Goal: Task Accomplishment & Management: Use online tool/utility

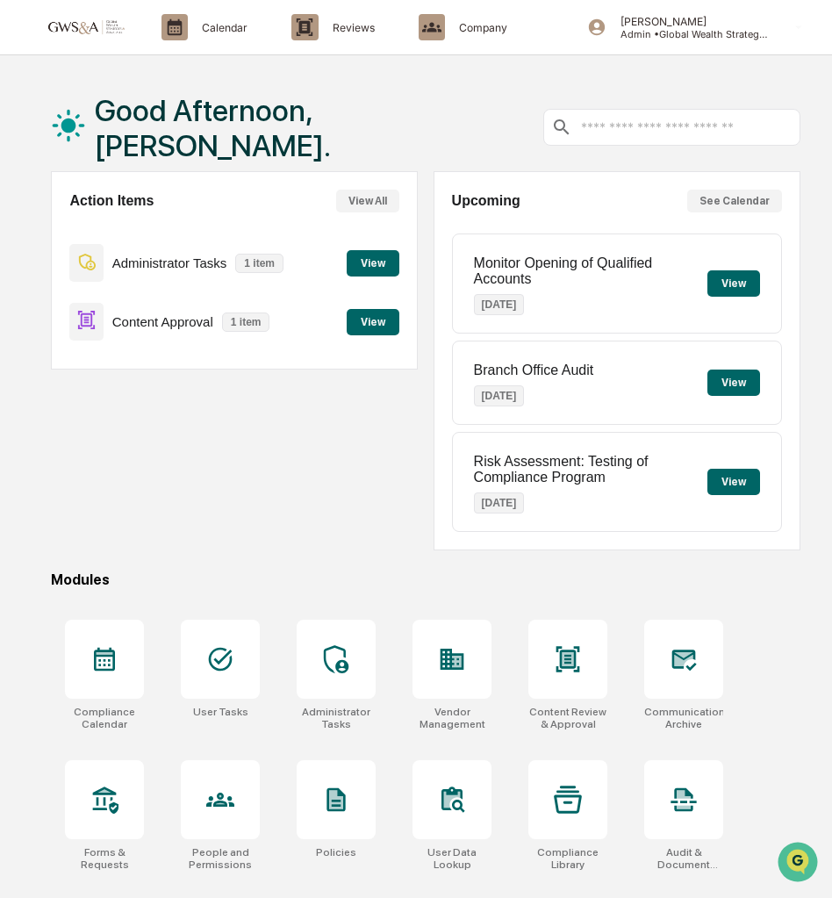
click at [362, 322] on button "View" at bounding box center [373, 322] width 53 height 26
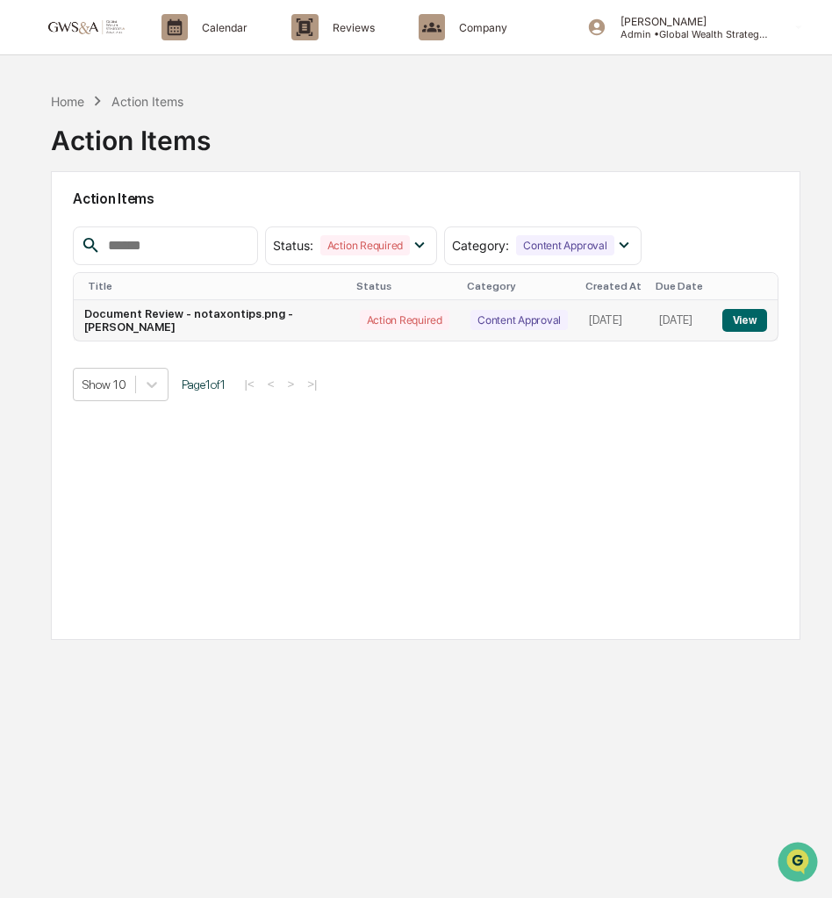
click at [751, 320] on button "View" at bounding box center [745, 320] width 45 height 23
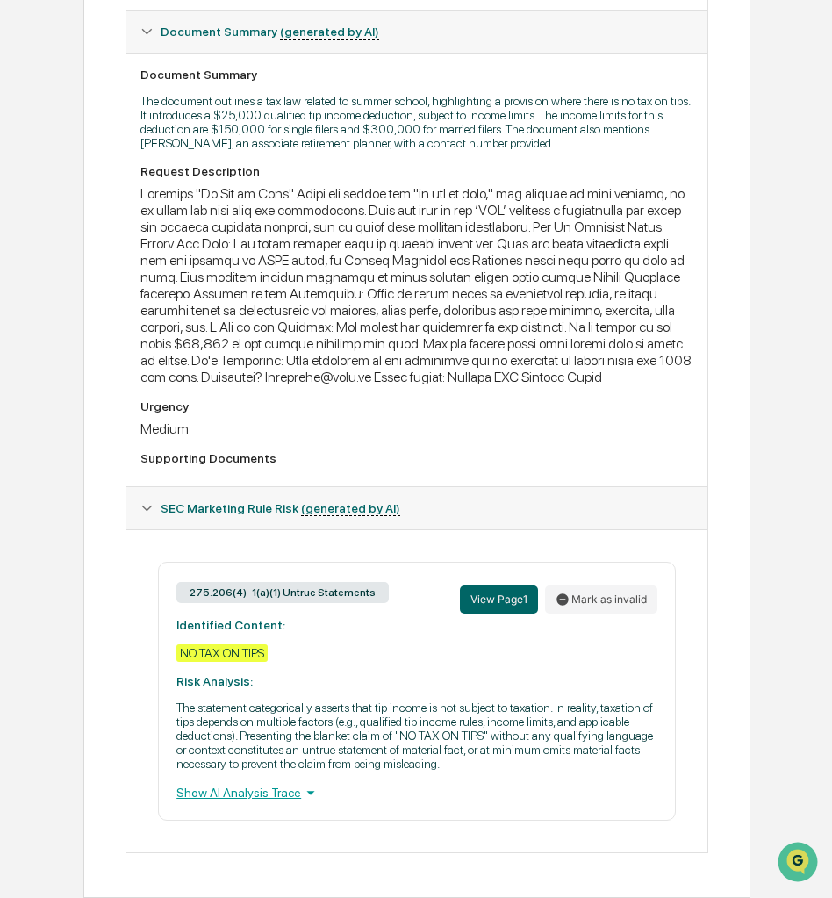
scroll to position [438, 0]
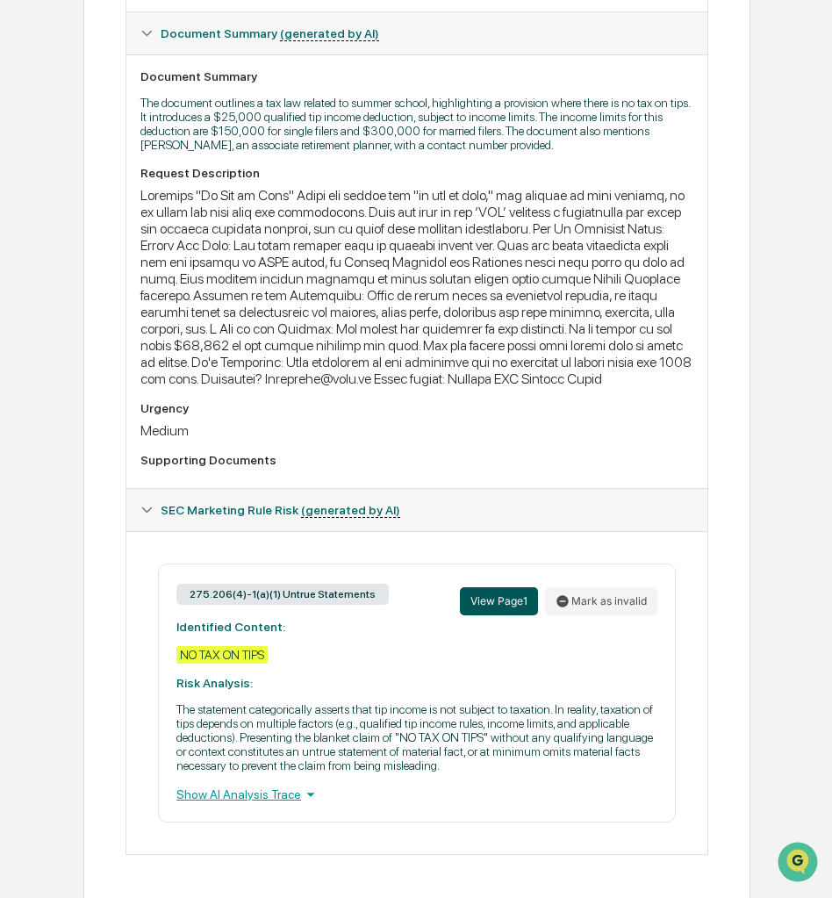
click at [515, 602] on button "View Page 1" at bounding box center [499, 601] width 78 height 28
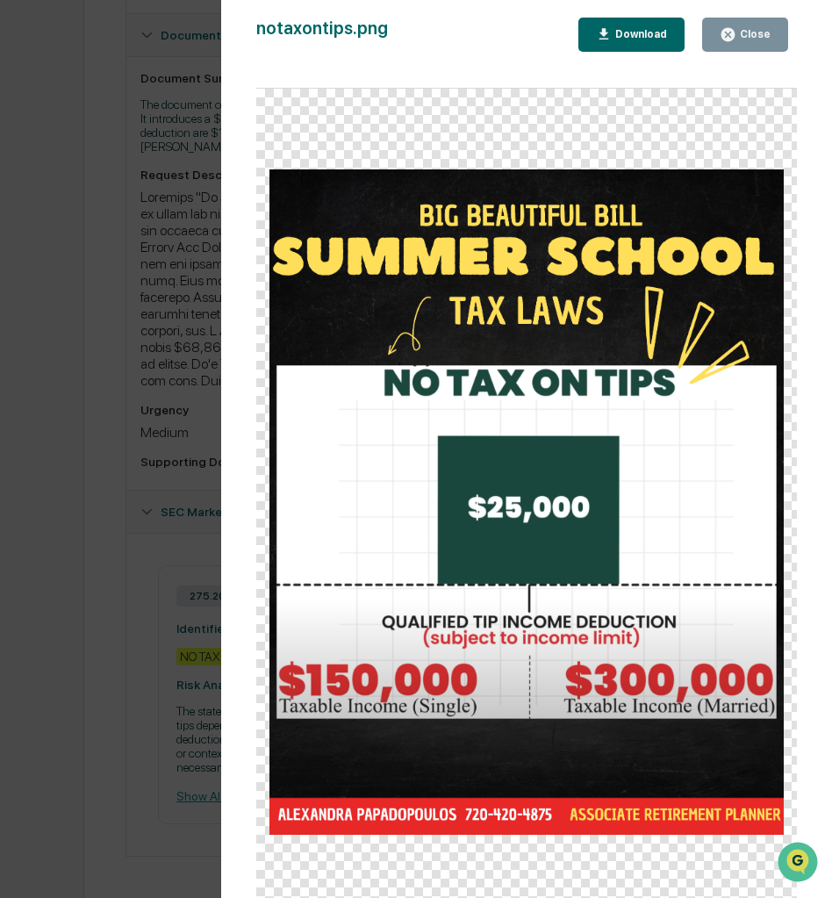
scroll to position [440, 0]
click at [194, 602] on div "Version History [DATE] 06:16 PM [PERSON_NAME] notaxontips.png Close Download" at bounding box center [416, 449] width 832 height 898
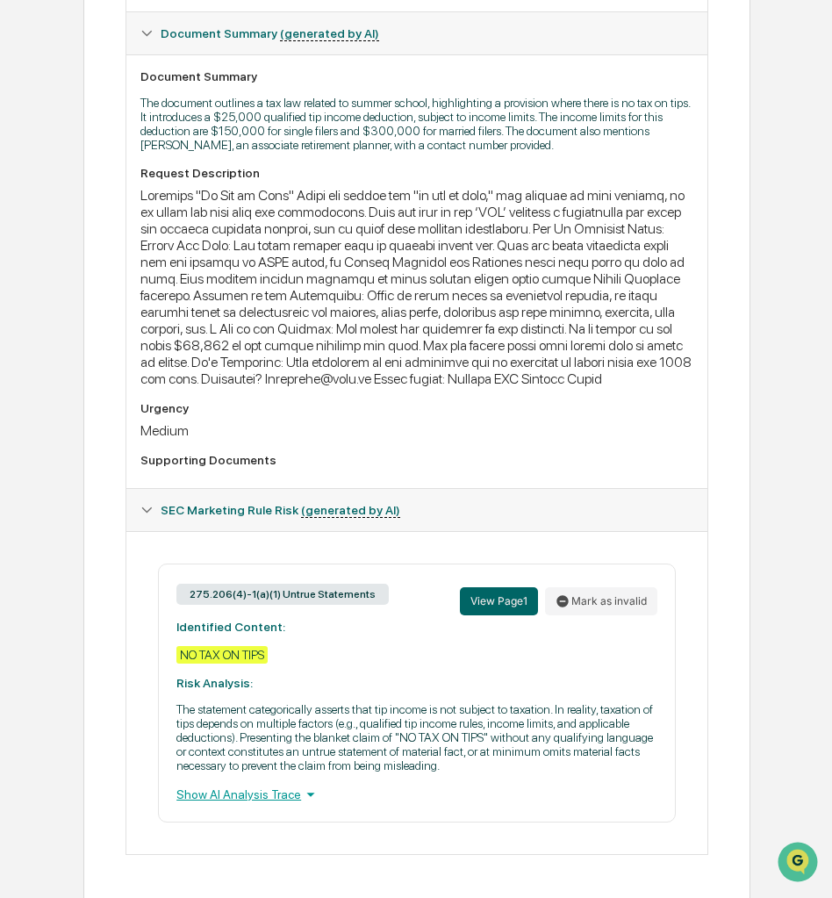
scroll to position [439, 0]
click at [508, 606] on button "View Page 1" at bounding box center [499, 601] width 78 height 28
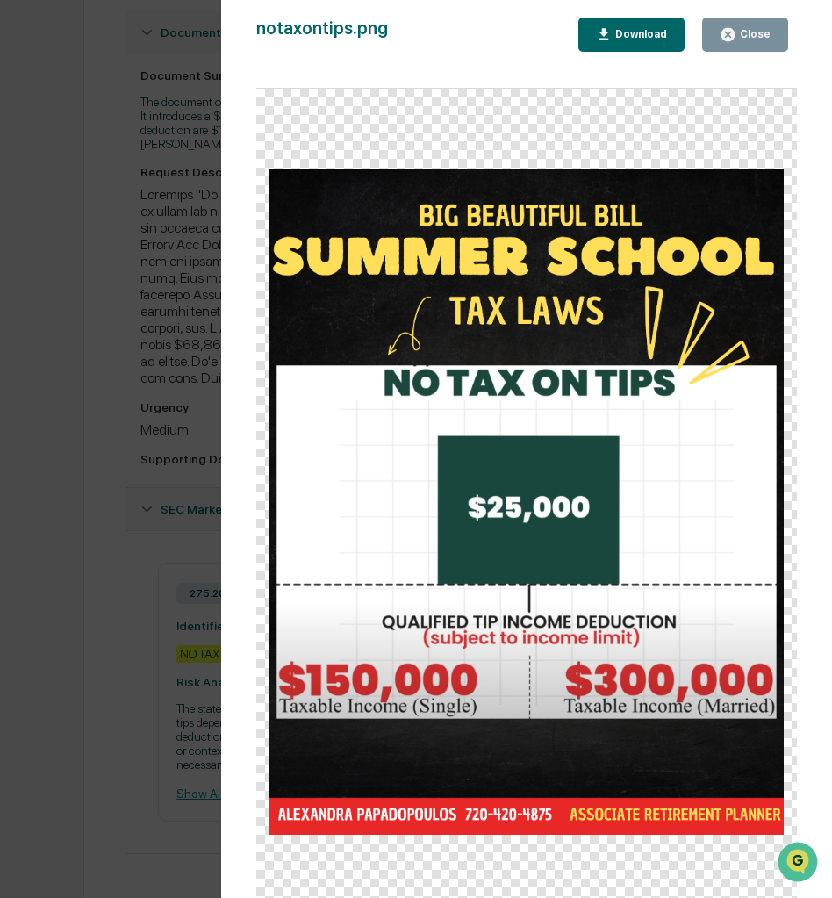
click at [768, 36] on div "Close" at bounding box center [754, 34] width 34 height 12
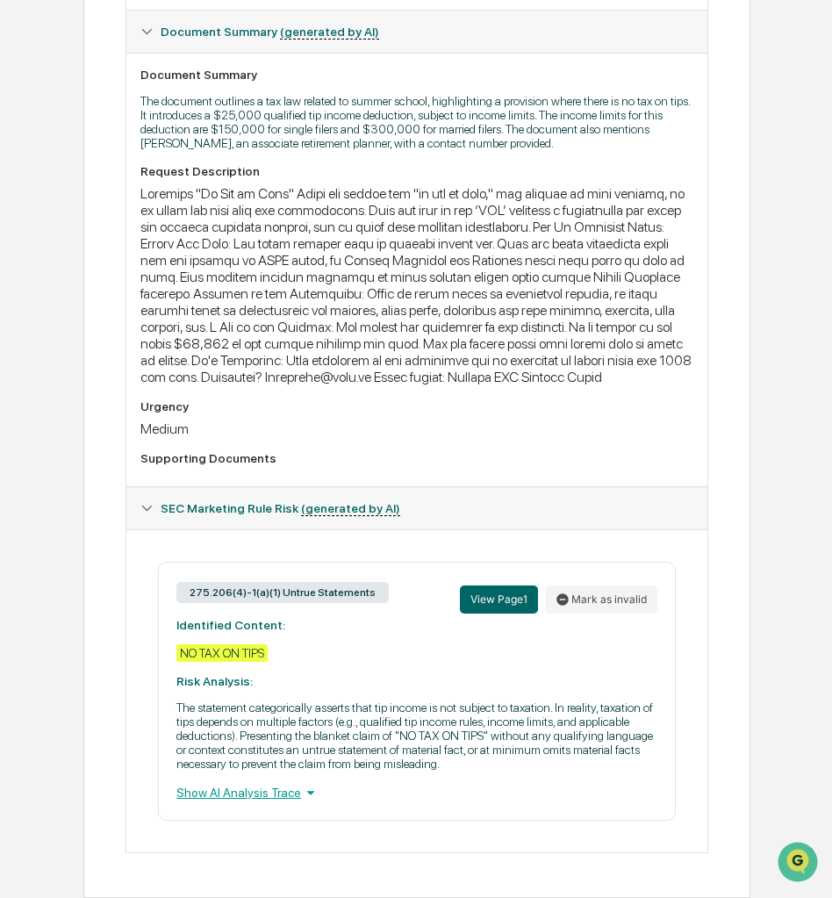
scroll to position [0, 0]
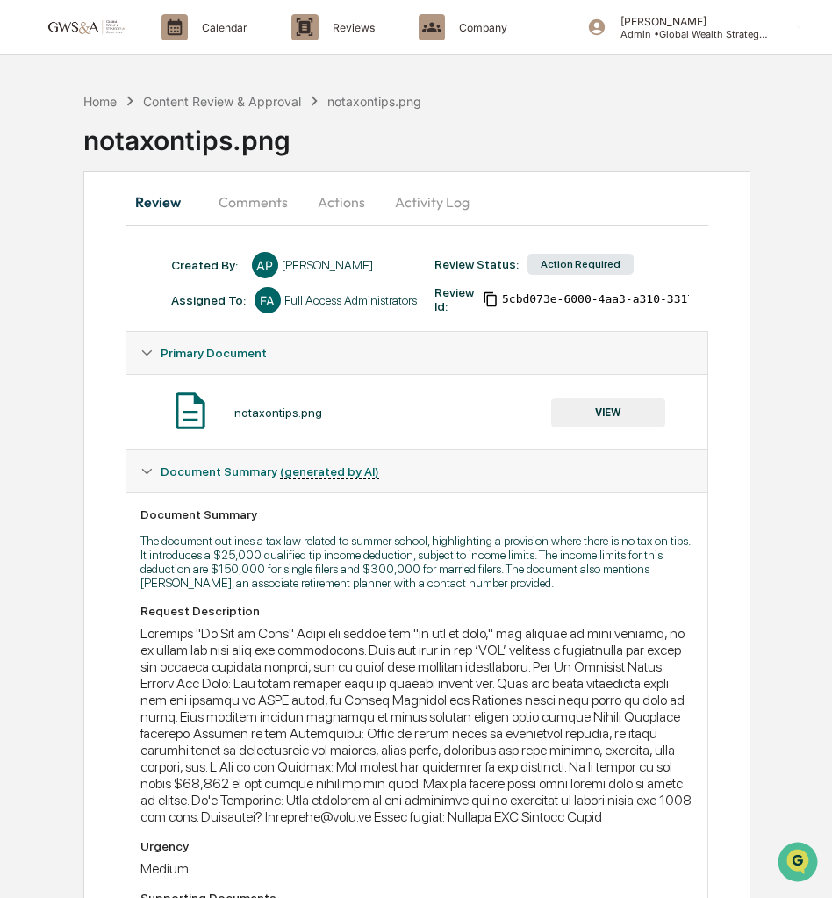
click at [343, 191] on button "Actions" at bounding box center [341, 202] width 79 height 42
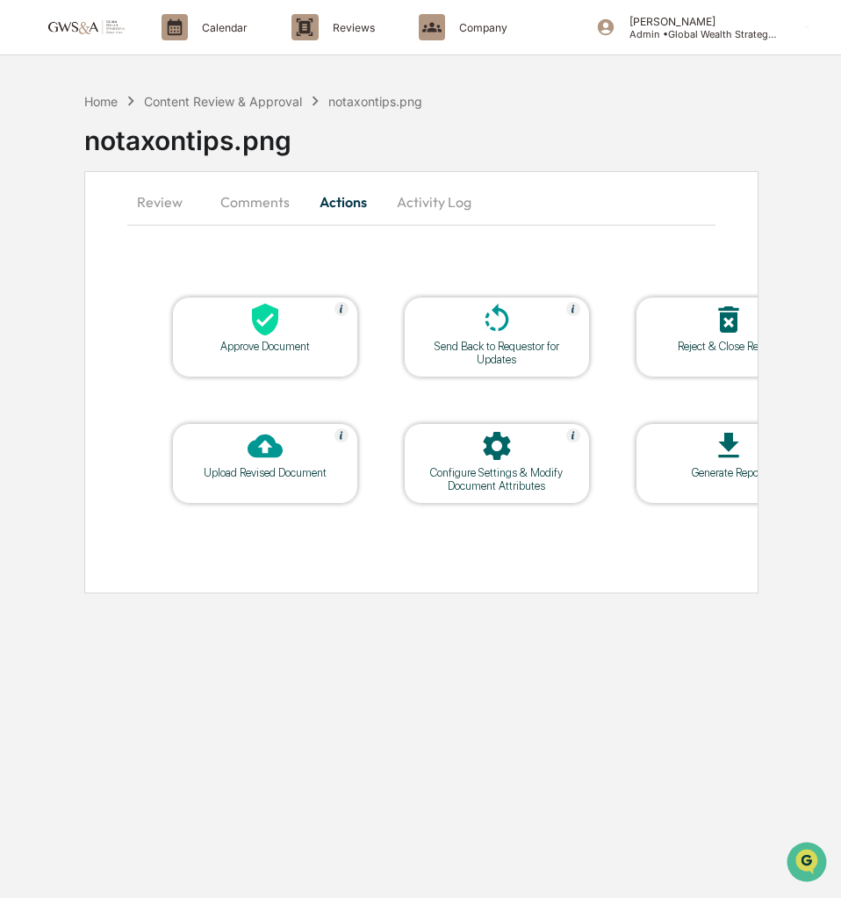
click at [280, 339] on div at bounding box center [265, 321] width 176 height 38
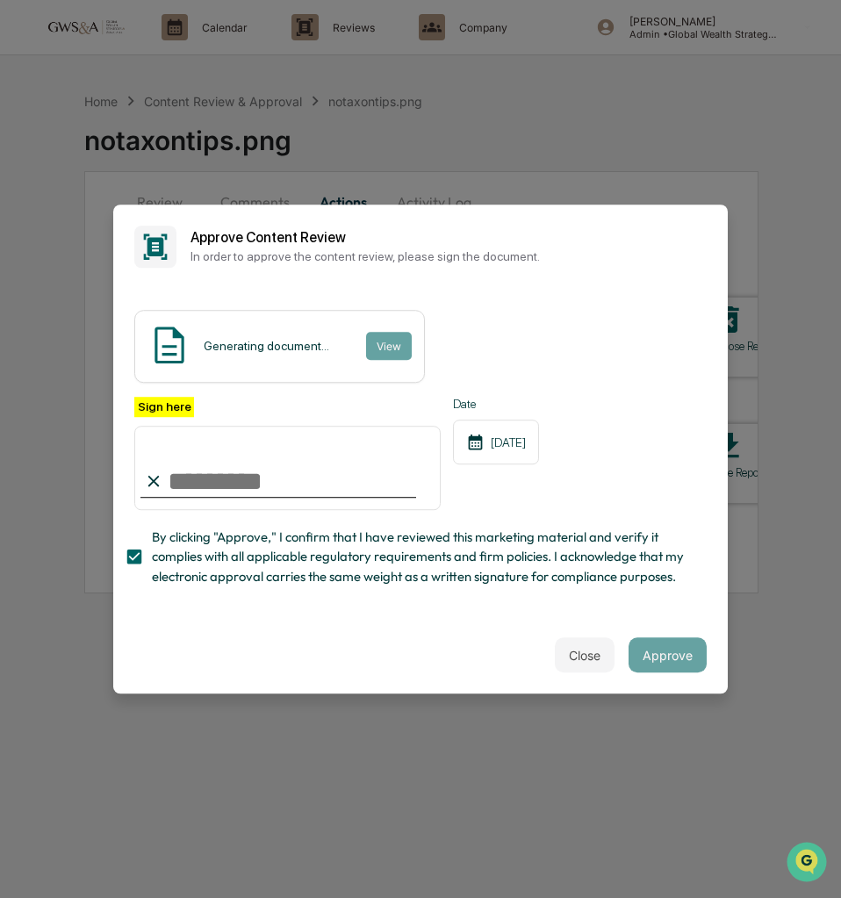
click at [206, 491] on input "Sign here" at bounding box center [287, 468] width 306 height 84
type input "**********"
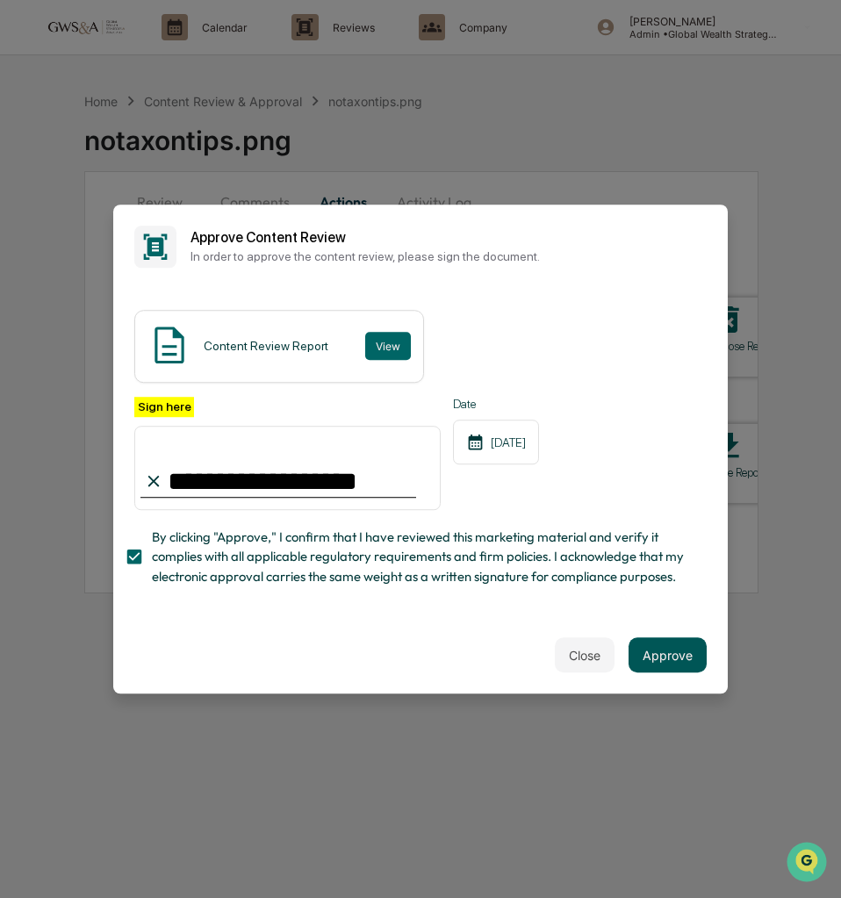
click at [660, 651] on button "Approve" at bounding box center [668, 655] width 78 height 35
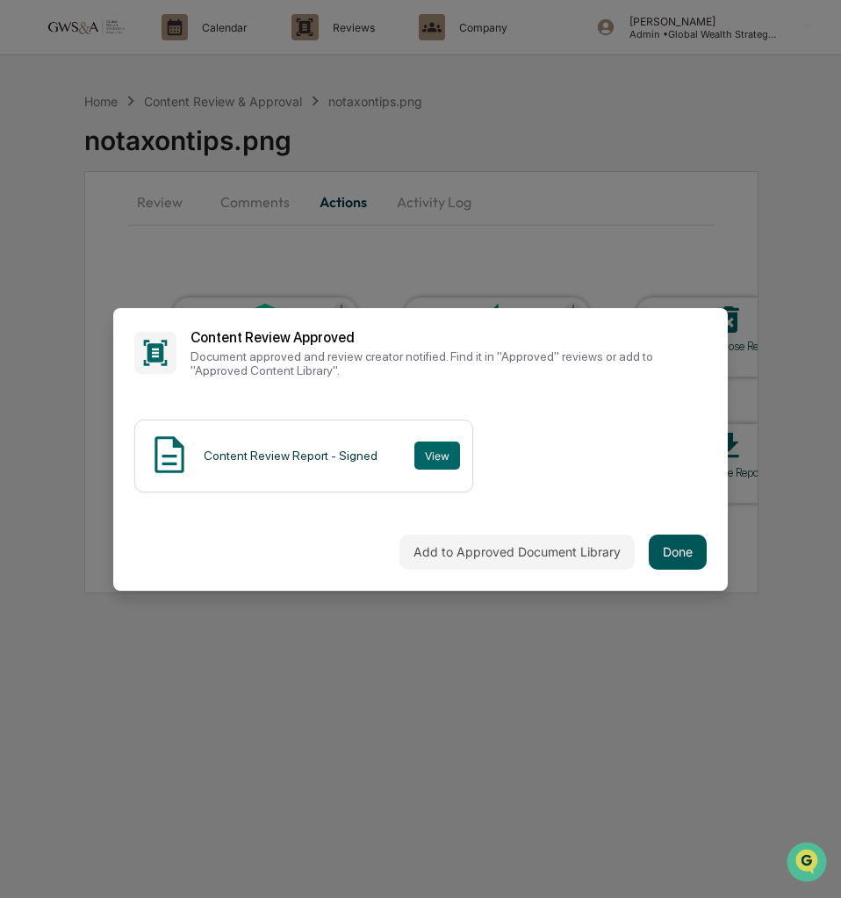
click at [687, 558] on button "Done" at bounding box center [678, 552] width 58 height 35
